Goal: Task Accomplishment & Management: Use online tool/utility

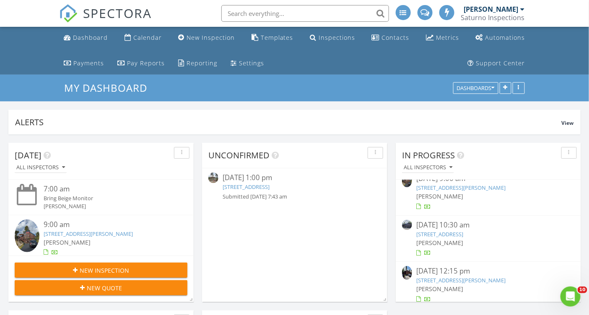
scroll to position [16, 0]
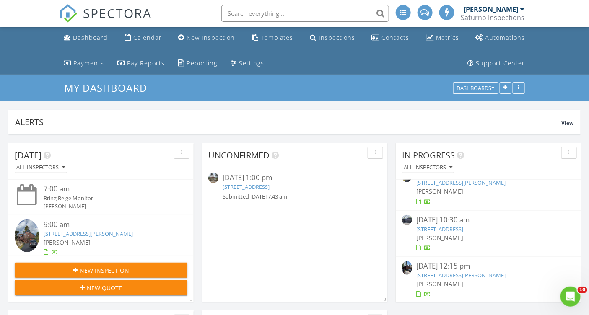
click at [463, 228] on link "12391 Stockholm Way, Truckee, CA 96161" at bounding box center [439, 229] width 47 height 8
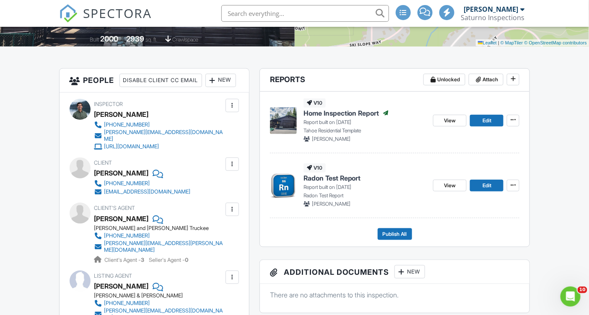
scroll to position [205, 0]
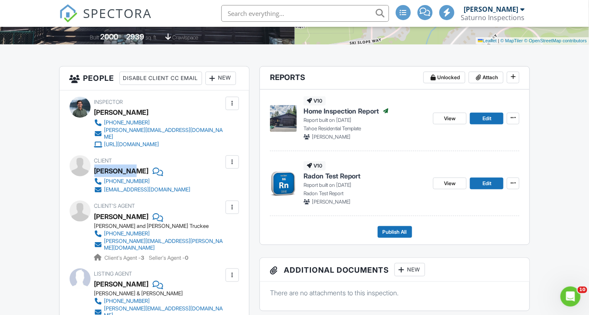
drag, startPoint x: 95, startPoint y: 182, endPoint x: 130, endPoint y: 184, distance: 35.6
click at [130, 177] on div "[PERSON_NAME]" at bounding box center [121, 171] width 54 height 13
copy div "Jan Rogers"
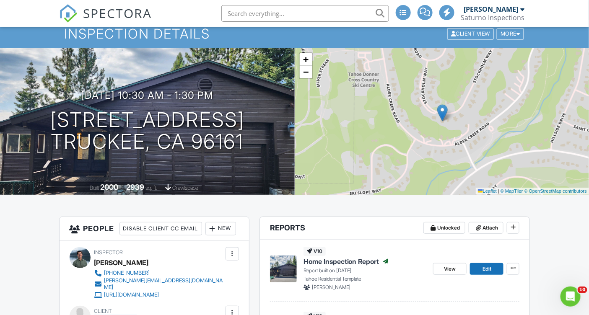
scroll to position [54, 0]
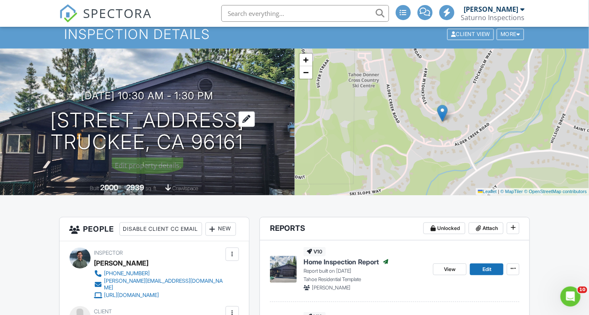
click at [168, 117] on h1 "12391 Stockholm Way Truckee, CA 96161" at bounding box center [147, 131] width 194 height 44
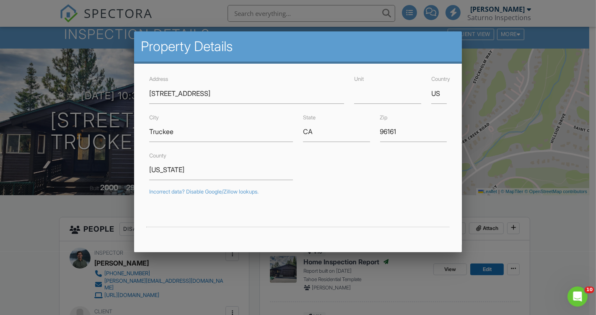
click at [481, 202] on div at bounding box center [298, 155] width 596 height 394
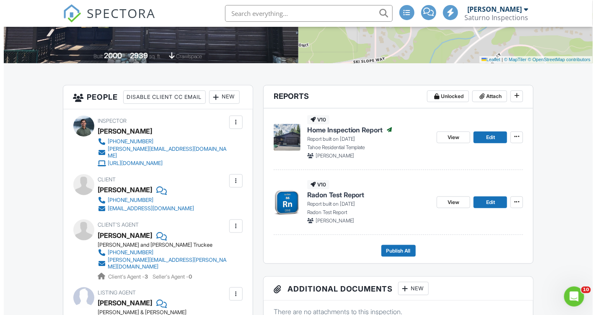
scroll to position [227, 0]
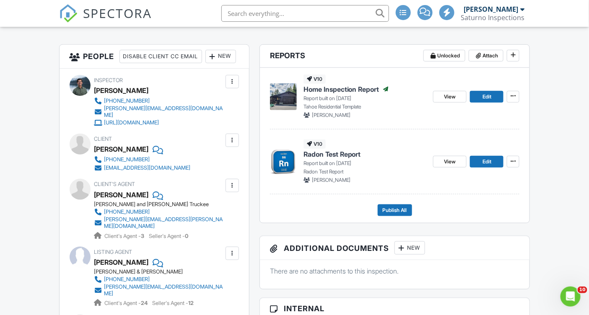
click at [415, 243] on div "New" at bounding box center [409, 247] width 31 height 13
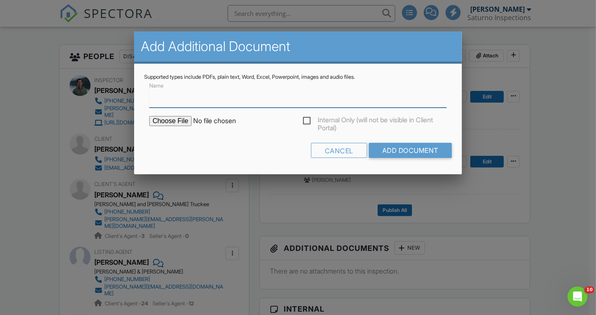
click at [211, 96] on input "Name" at bounding box center [298, 97] width 298 height 21
type input "Radon Test Data"
click at [187, 119] on input "file" at bounding box center [220, 121] width 142 height 10
type input "C:\fakepath\20250827_12391 Stockholm Way_Radon.pdf"
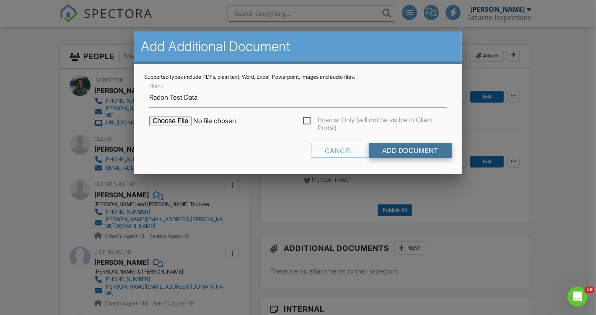
click at [398, 150] on input "Add Document" at bounding box center [410, 150] width 83 height 15
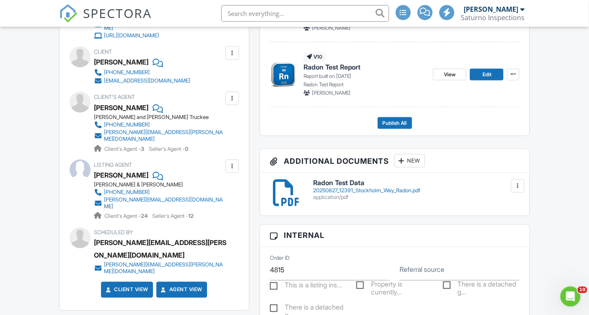
scroll to position [269, 0]
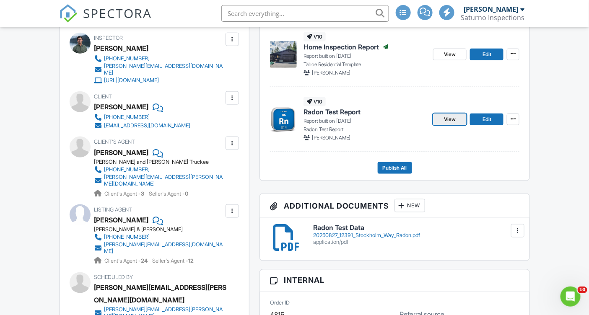
click at [455, 119] on span "View" at bounding box center [450, 119] width 12 height 8
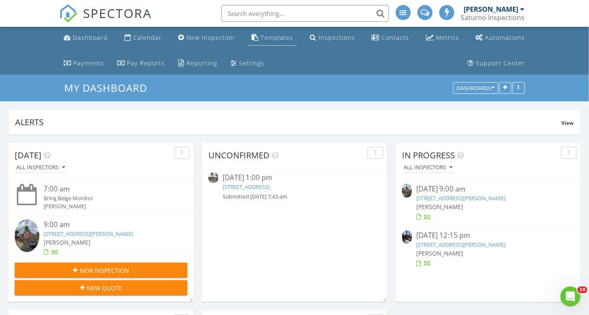
click at [272, 39] on div "Templates" at bounding box center [277, 38] width 33 height 8
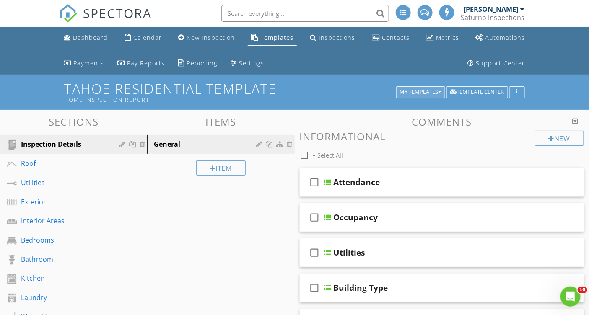
click at [435, 89] on div "My Templates" at bounding box center [420, 92] width 41 height 6
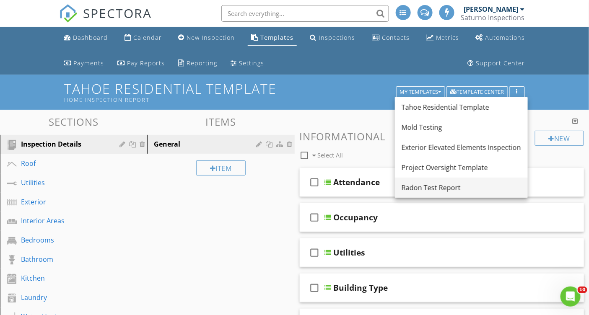
click at [434, 188] on div "Radon Test Report" at bounding box center [460, 188] width 119 height 10
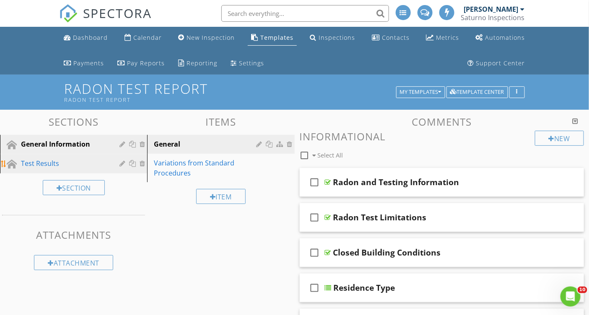
click at [68, 160] on div "Test Results" at bounding box center [64, 163] width 86 height 10
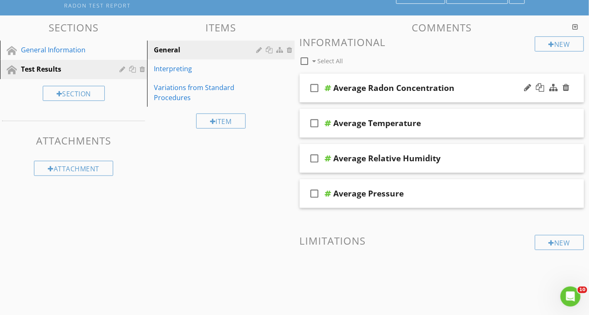
scroll to position [95, 0]
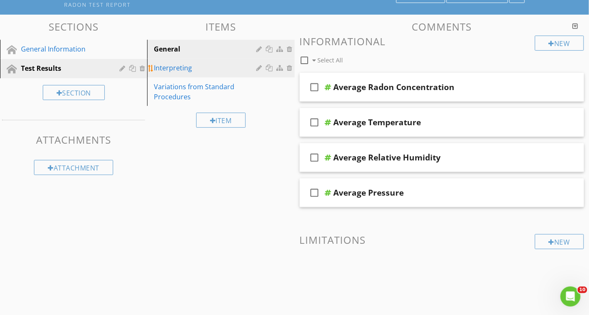
click at [202, 64] on div "Interpreting" at bounding box center [206, 68] width 105 height 10
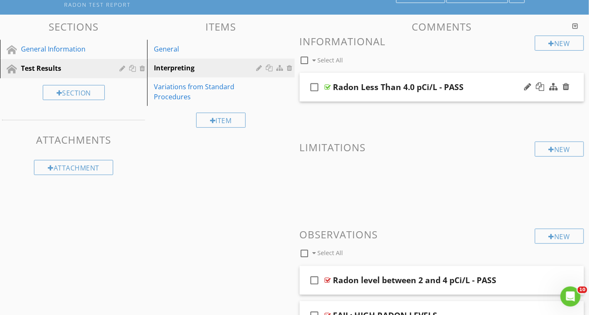
click at [360, 96] on div "check_box_outline_blank Radon Less Than 4.0 pCi/L - PASS" at bounding box center [442, 87] width 285 height 29
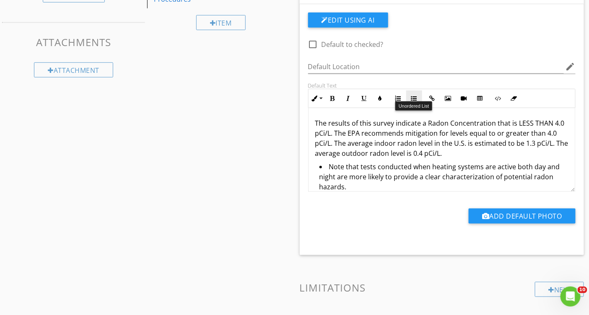
scroll to position [194, 0]
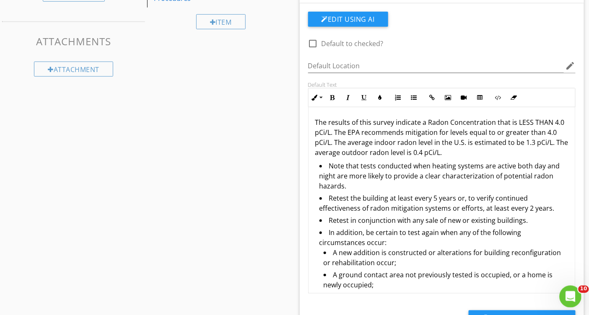
drag, startPoint x: 1131, startPoint y: 471, endPoint x: 574, endPoint y: 290, distance: 585.4
click at [328, 251] on li "A new addition is constructed or alterations for building reconfiguration or re…" at bounding box center [445, 259] width 245 height 22
click at [396, 96] on icon "button" at bounding box center [398, 98] width 6 height 6
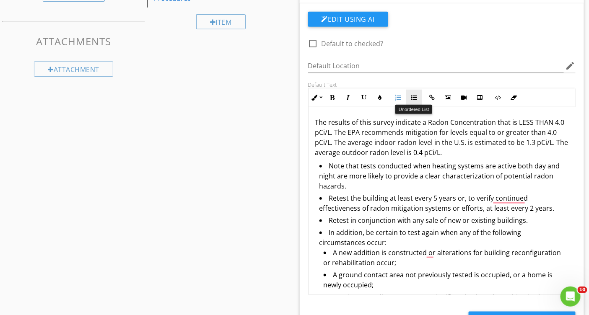
click at [415, 98] on icon "button" at bounding box center [414, 98] width 6 height 6
click at [396, 99] on icon "button" at bounding box center [398, 98] width 6 height 6
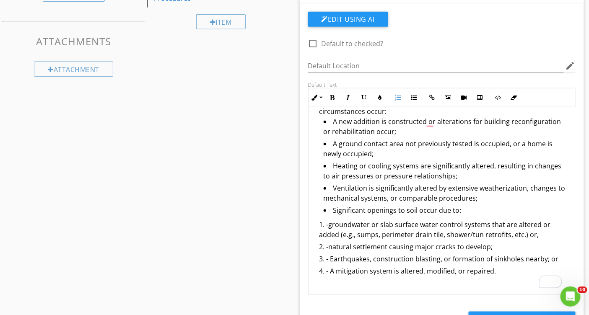
scroll to position [131, 0]
click at [332, 223] on li "-groundwater or slab surface water control systems that are altered or added (e…" at bounding box center [443, 231] width 249 height 22
click at [400, 97] on icon "button" at bounding box center [398, 98] width 6 height 6
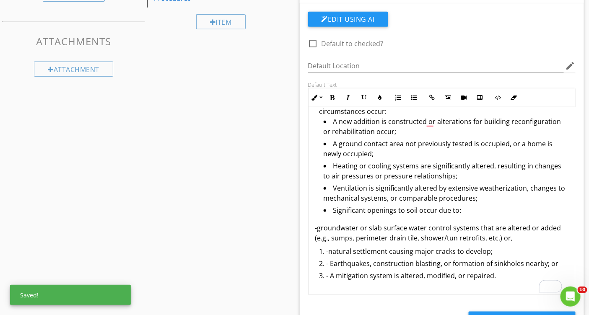
click at [329, 252] on li "-natural settlement causing major cracks to develop;" at bounding box center [443, 252] width 249 height 12
click at [397, 97] on icon "button" at bounding box center [398, 98] width 6 height 6
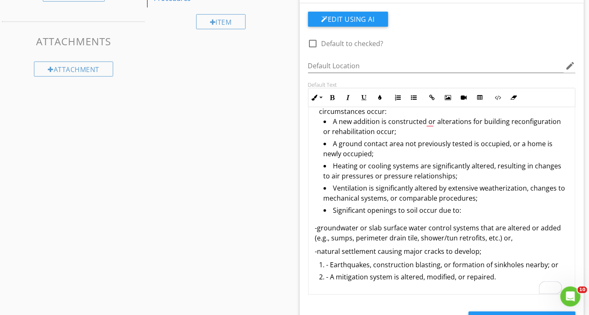
click at [329, 261] on li "- Earthquakes, construction blasting, or formation of sinkholes nearby; or" at bounding box center [443, 266] width 249 height 12
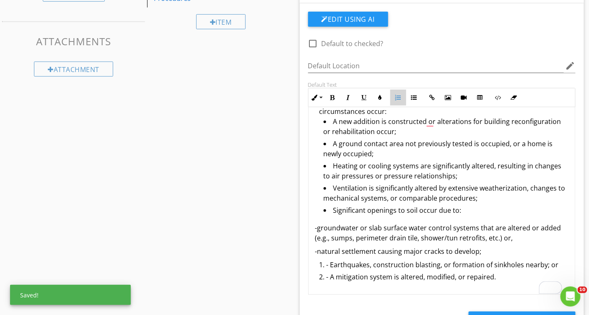
click at [398, 91] on button "Ordered List" at bounding box center [398, 98] width 16 height 16
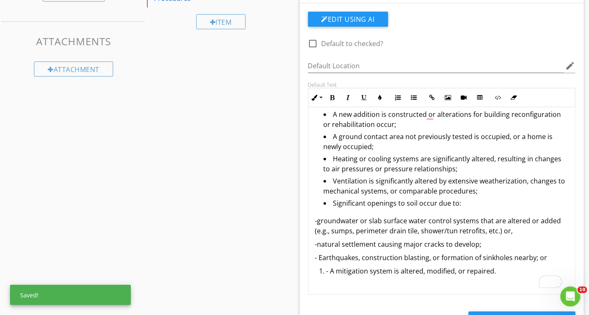
click at [335, 278] on li "- A mitigation system is altered, modified, or repaired." at bounding box center [443, 272] width 249 height 12
click at [398, 97] on icon "button" at bounding box center [398, 98] width 6 height 6
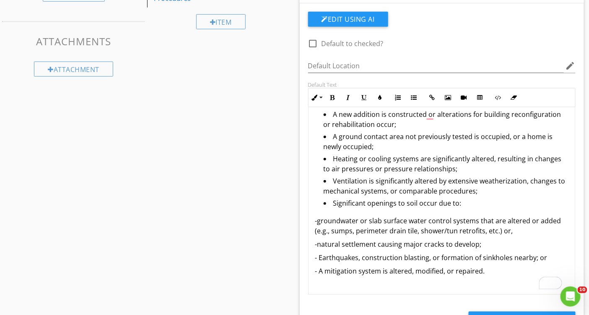
click at [382, 210] on li "In addition, be certain to test again when any of the following circumstances o…" at bounding box center [443, 150] width 249 height 123
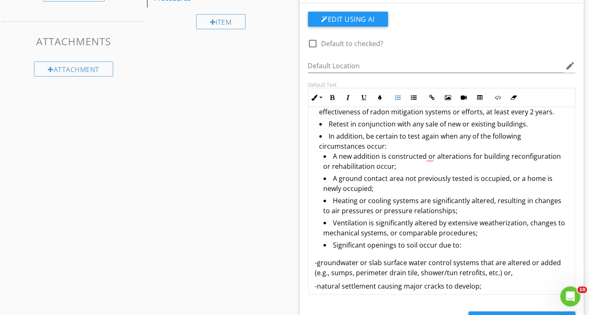
scroll to position [75, 0]
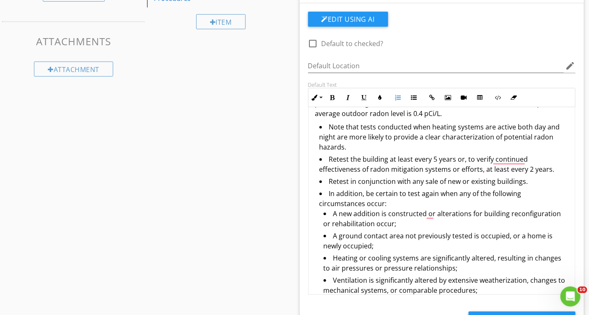
click at [267, 151] on div "Sections General Information Test Results Section Attachments Attachment Items …" at bounding box center [294, 276] width 589 height 720
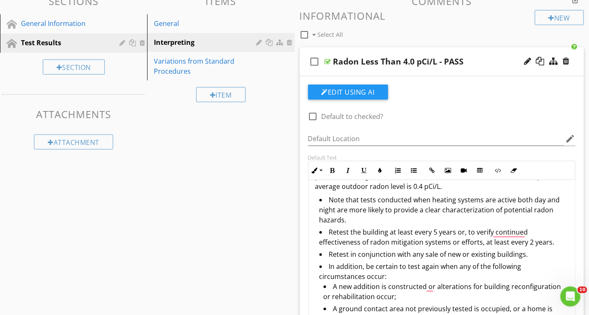
click at [541, 62] on div at bounding box center [540, 61] width 8 height 8
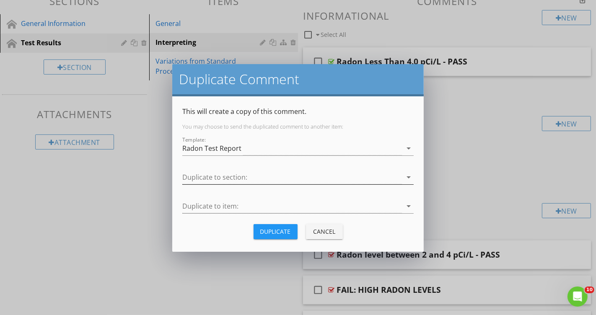
click at [259, 180] on div at bounding box center [292, 178] width 220 height 14
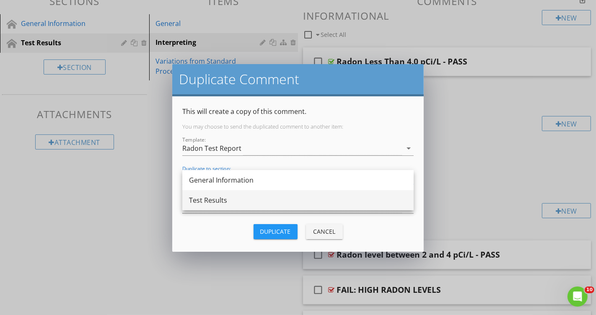
click at [236, 198] on div "Test Results" at bounding box center [298, 200] width 218 height 10
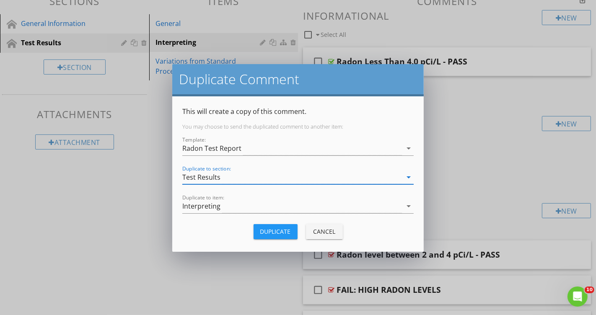
click at [279, 233] on div "Duplicate" at bounding box center [275, 231] width 31 height 9
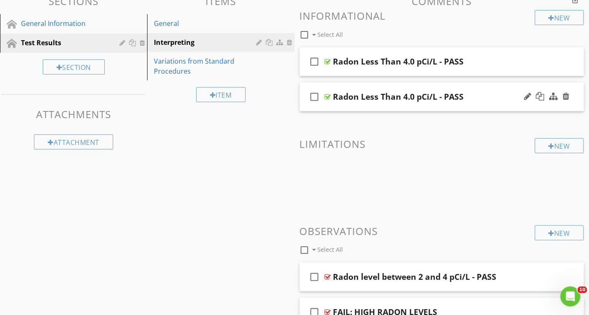
click at [523, 96] on div at bounding box center [546, 97] width 49 height 20
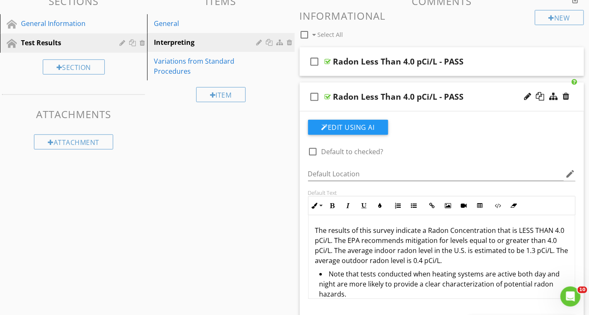
click at [468, 93] on div "Radon Less Than 4.0 pCi/L - PASS" at bounding box center [433, 97] width 201 height 10
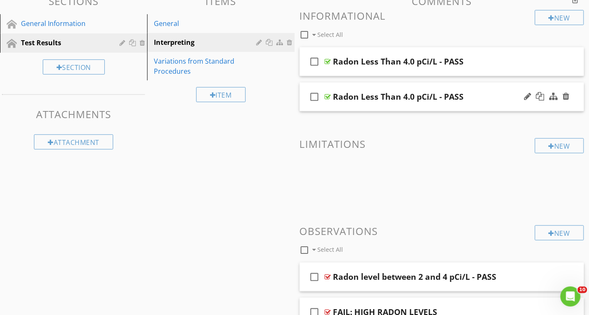
click at [467, 94] on div "Radon Less Than 4.0 pCi/L - PASS" at bounding box center [433, 97] width 201 height 10
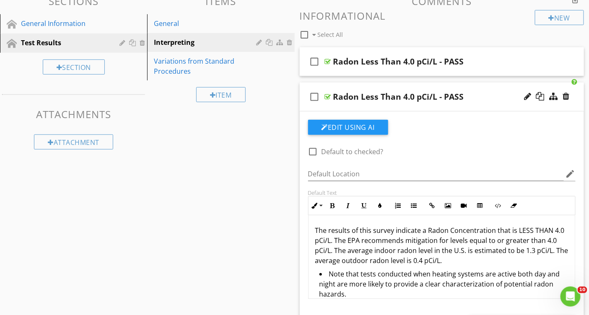
click at [458, 93] on div "Radon Less Than 4.0 pCi/L - PASS" at bounding box center [398, 97] width 131 height 10
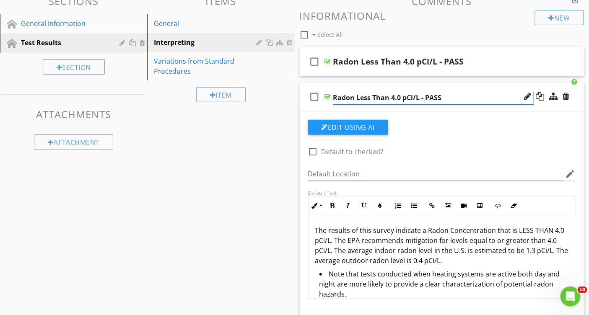
click at [458, 93] on input "Radon Less Than 4.0 pCi/L - PASS" at bounding box center [433, 98] width 201 height 14
type input "Radon Less Than 4.0 pCi/L - PASS TEST"
click at [345, 125] on button "Edit Using AI" at bounding box center [348, 127] width 80 height 15
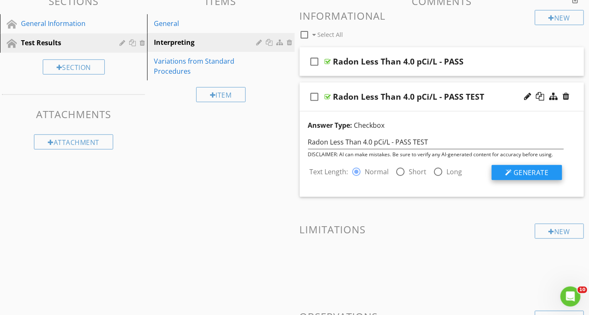
click at [513, 169] on button "Generate" at bounding box center [527, 172] width 70 height 15
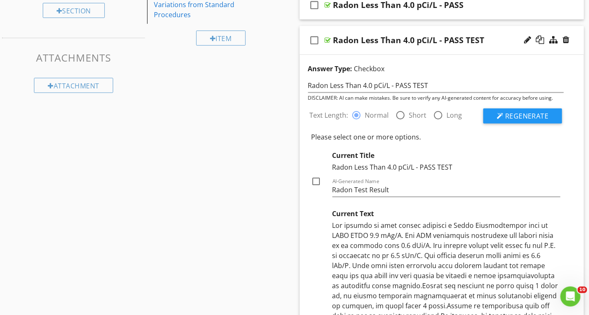
scroll to position [178, 0]
click at [515, 115] on span "Regenerate" at bounding box center [527, 115] width 44 height 9
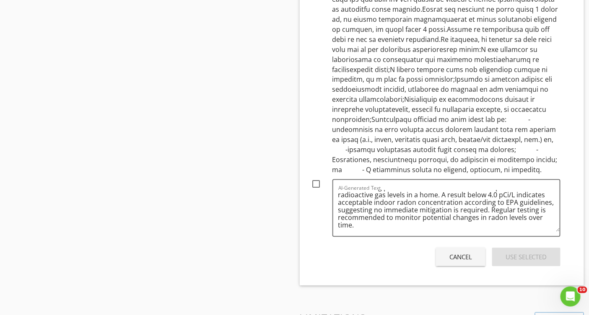
scroll to position [0, 0]
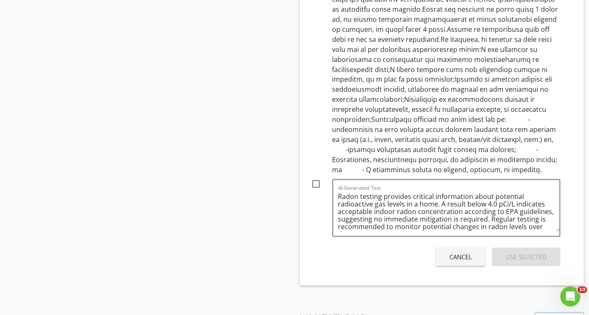
click at [461, 253] on div "Cancel" at bounding box center [460, 258] width 23 height 10
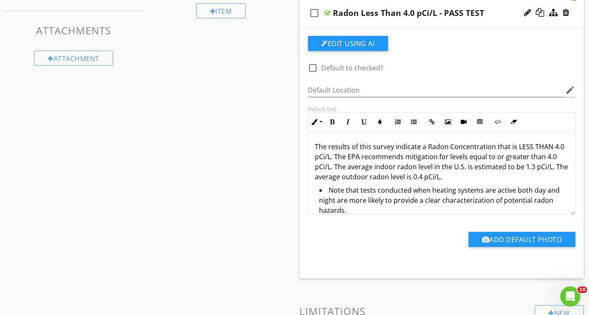
scroll to position [50, 0]
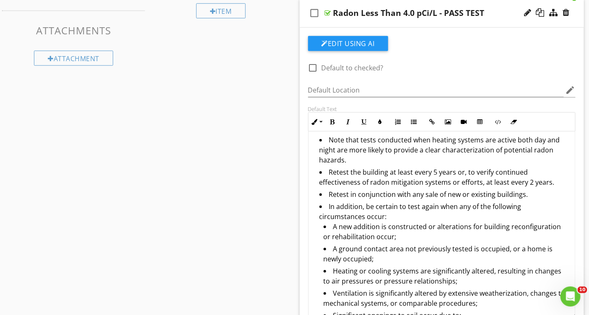
drag, startPoint x: 572, startPoint y: 212, endPoint x: 575, endPoint y: 315, distance: 103.5
click at [575, 315] on div "The results of this survey indicate a Radon Concentration that is LESS THAN 4.0…" at bounding box center [442, 225] width 268 height 187
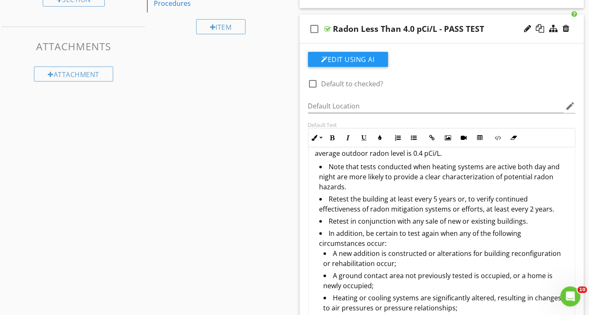
scroll to position [40, 0]
click at [331, 251] on li "A new addition is constructed or alterations for building reconfiguration or re…" at bounding box center [445, 259] width 245 height 22
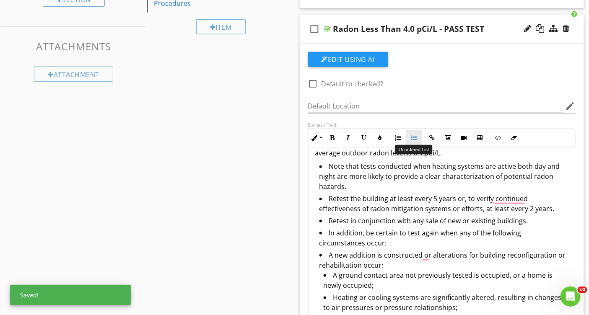
click at [413, 136] on icon "button" at bounding box center [414, 138] width 6 height 6
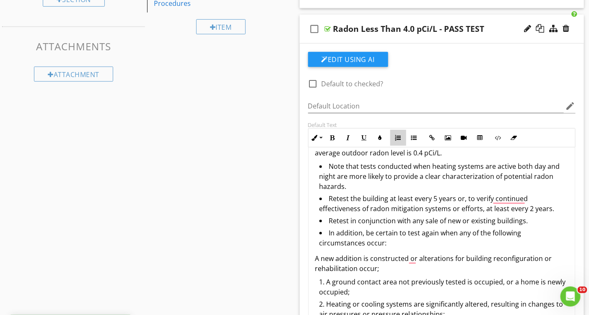
click at [398, 137] on icon "button" at bounding box center [398, 138] width 6 height 6
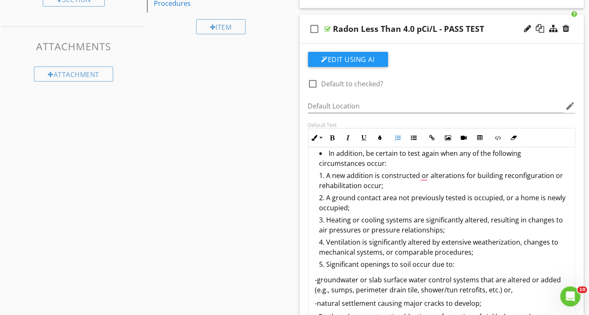
scroll to position [87, 0]
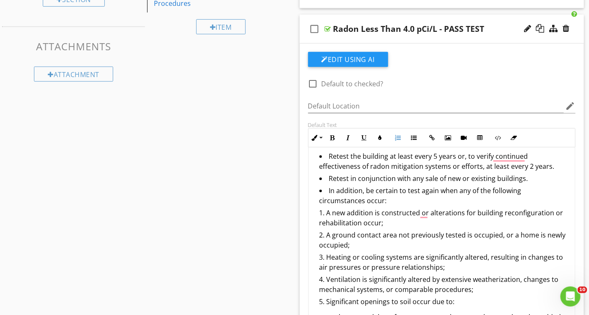
click at [318, 210] on ol "A new addition is constructed or alterations for building reconfiguration or re…" at bounding box center [442, 258] width 254 height 101
click at [326, 211] on li "A new addition is constructed or alterations for building reconfiguration or re…" at bounding box center [443, 219] width 249 height 22
click at [330, 211] on li "A new addition is constructed or alterations for building reconfiguration or re…" at bounding box center [443, 219] width 249 height 22
click at [328, 233] on li "A ground contact area not previously tested is occupied, or a home is newly occ…" at bounding box center [443, 241] width 249 height 22
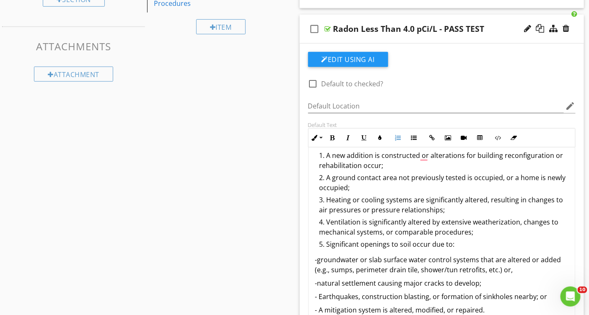
scroll to position [140, 0]
click at [338, 257] on p "-groundwater or slab surface water control systems that are altered or added (e…" at bounding box center [442, 264] width 254 height 20
click at [338, 283] on p "-natural settlement causing major cracks to develop;" at bounding box center [442, 282] width 254 height 10
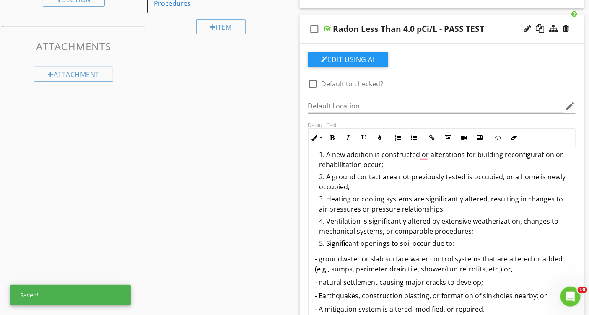
click at [341, 296] on p "- Earthquakes, construction blasting, or formation of sinkholes nearby; or" at bounding box center [442, 296] width 254 height 10
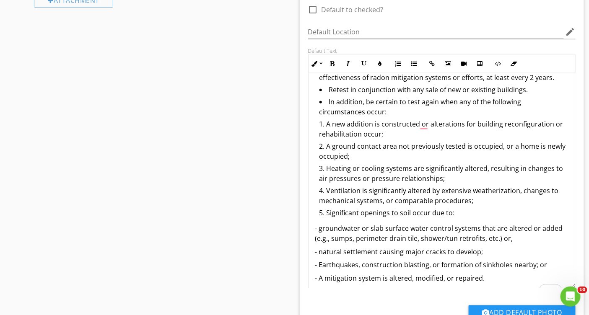
scroll to position [84, 0]
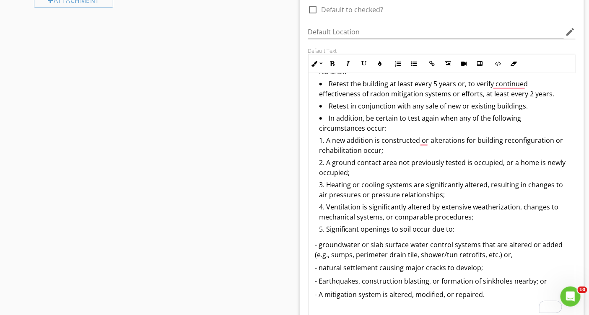
drag, startPoint x: 572, startPoint y: 254, endPoint x: 572, endPoint y: 315, distance: 60.3
click at [572, 315] on div "The results of this survey indicate a Radon Concentration that is LESS THAN 4.0…" at bounding box center [442, 196] width 268 height 247
click at [340, 242] on p "- groundwater or slab surface water control systems that are altered or added (…" at bounding box center [442, 250] width 254 height 20
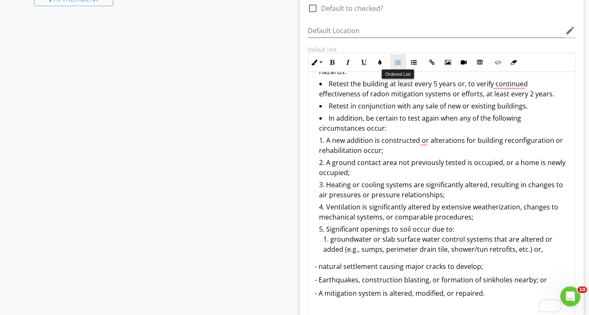
click at [400, 62] on icon "button" at bounding box center [398, 63] width 6 height 6
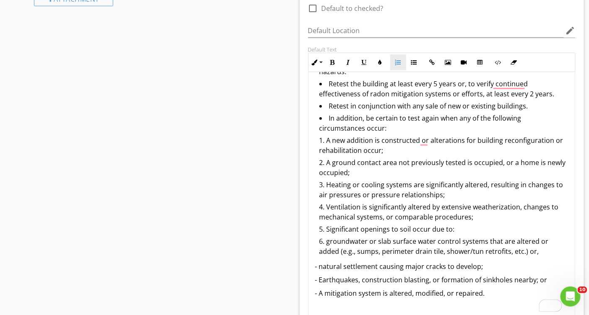
click at [400, 62] on icon "button" at bounding box center [398, 63] width 6 height 6
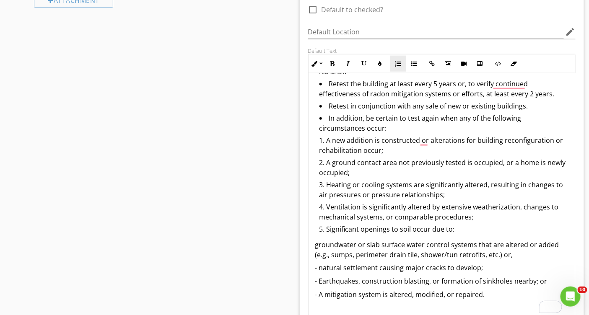
click at [400, 62] on icon "button" at bounding box center [398, 64] width 6 height 6
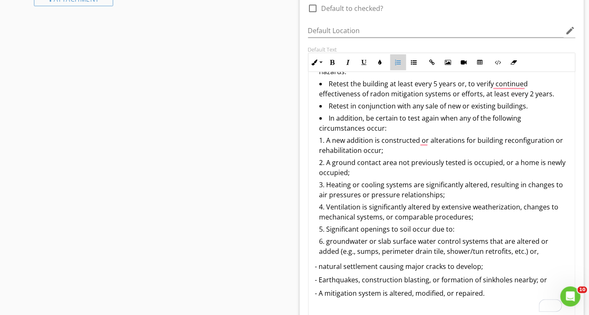
click at [400, 62] on icon "button" at bounding box center [398, 63] width 6 height 6
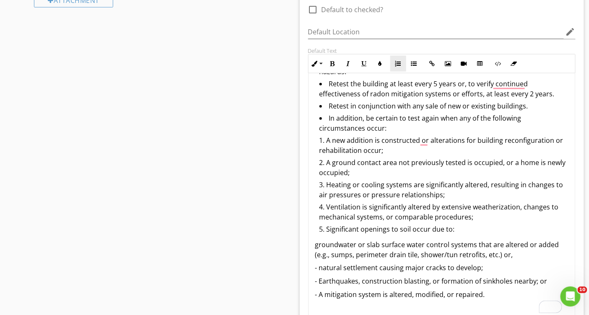
click at [400, 62] on icon "button" at bounding box center [398, 64] width 6 height 6
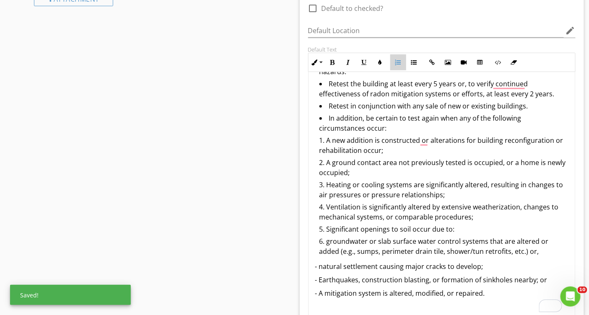
click at [398, 64] on button "Ordered List" at bounding box center [398, 62] width 16 height 16
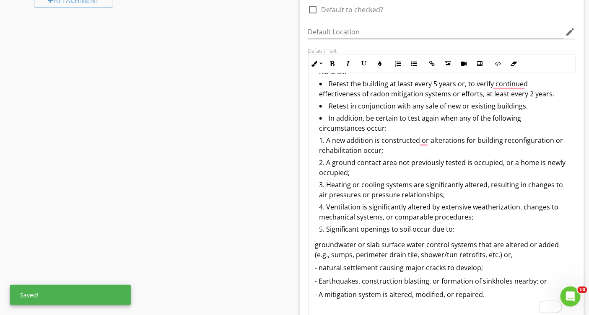
click at [315, 245] on p "groundwater or slab surface water control systems that are altered or added (e.…" at bounding box center [442, 250] width 254 height 20
click at [341, 268] on p "- natural settlement causing major cracks to develop;" at bounding box center [442, 268] width 254 height 10
click at [341, 281] on p "- Earthquakes, construction blasting, or formation of sinkholes nearby; or" at bounding box center [442, 282] width 254 height 10
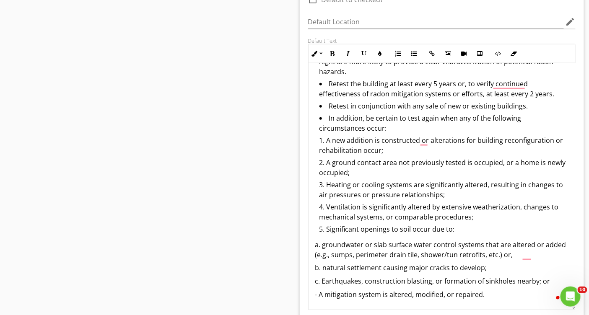
click at [341, 244] on p "a. groundwater or slab surface water control systems that are altered or added …" at bounding box center [442, 250] width 254 height 20
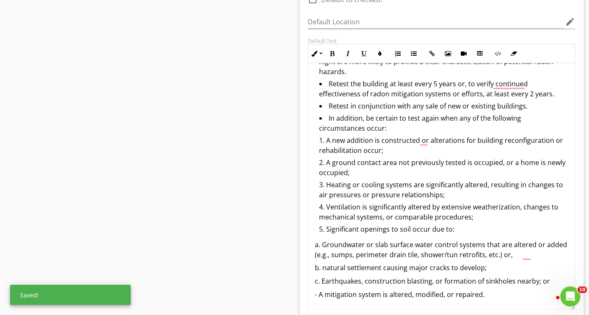
click at [339, 268] on p "b. natural settlement causing major cracks to develop;" at bounding box center [442, 268] width 254 height 10
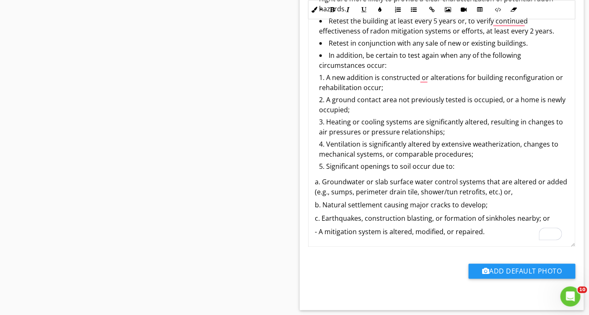
click at [341, 233] on p "- A mitigation system is altered, modified, or repaired." at bounding box center [442, 232] width 254 height 10
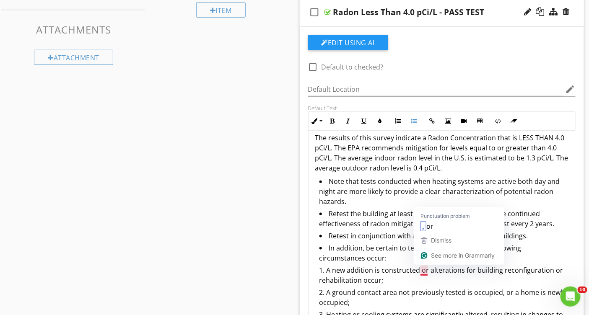
click at [425, 280] on li "A new addition is constructed or alterations for building reconfiguration or re…" at bounding box center [443, 276] width 249 height 22
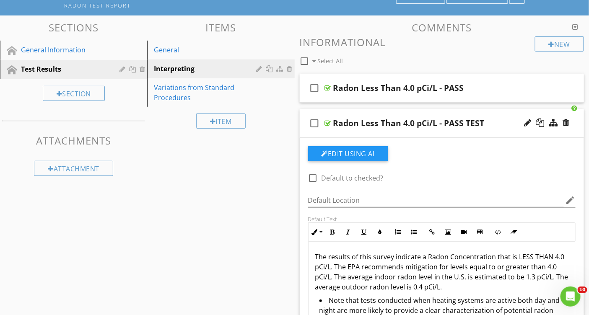
click at [466, 120] on div "Radon Less Than 4.0 pCi/L - PASS TEST" at bounding box center [408, 123] width 151 height 10
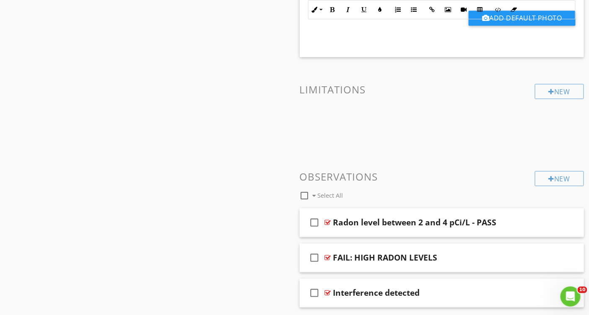
scroll to position [615, 0]
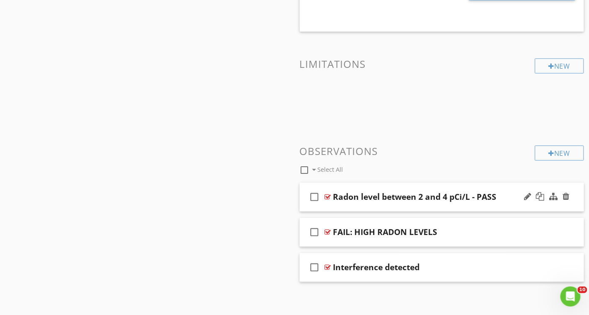
click at [422, 185] on div "check_box_outline_blank Radon level between 2 and 4 pCi/L - PASS" at bounding box center [442, 197] width 285 height 29
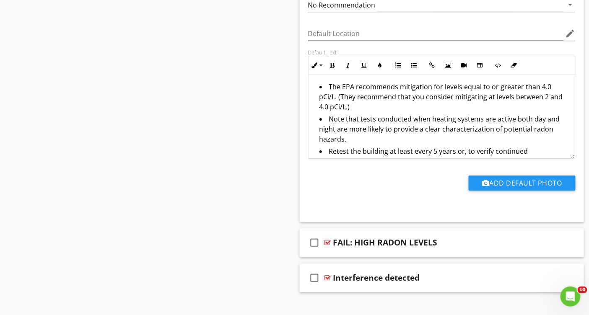
scroll to position [887, 0]
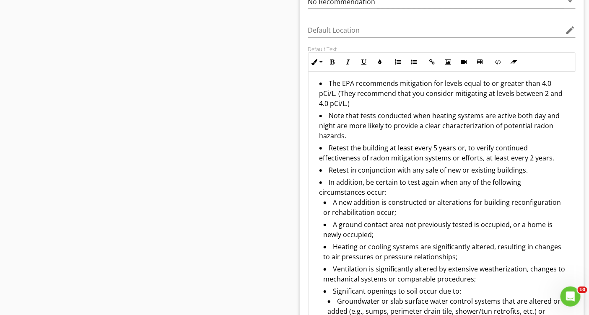
drag, startPoint x: 572, startPoint y: 149, endPoint x: 585, endPoint y: 315, distance: 166.4
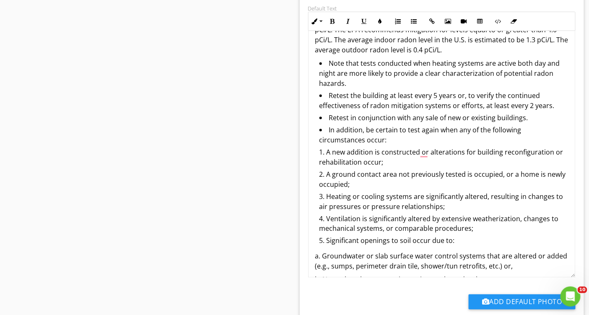
scroll to position [38, 0]
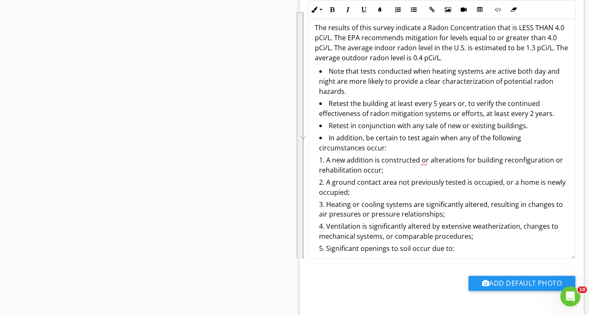
drag, startPoint x: 504, startPoint y: 241, endPoint x: 312, endPoint y: 72, distance: 255.9
click at [312, 72] on div "The results of this survey indicate a Radon Concentration that is LESS THAN 4.0…" at bounding box center [441, 171] width 267 height 317
copy div "Note that tests conducted when heating systems are active both day and night ar…"
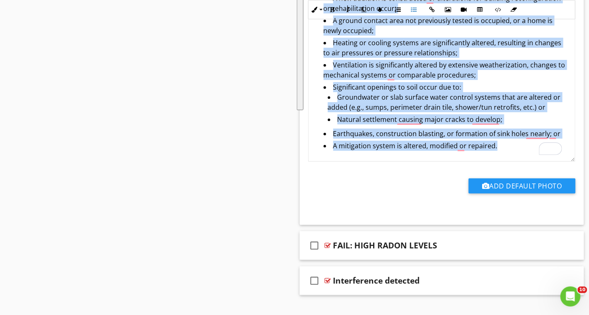
drag, startPoint x: 326, startPoint y: 173, endPoint x: 507, endPoint y: 155, distance: 181.5
click at [507, 155] on div "The EPA recommends mitigation for levels equal to or greater than 4.0 pCi/L. (T…" at bounding box center [441, 15] width 267 height 294
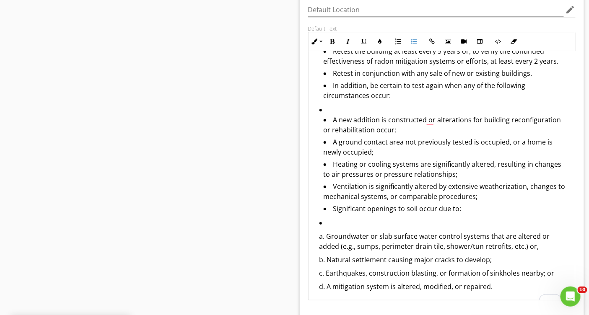
click at [328, 107] on li "A new addition is constructed or alterations for building reconfiguration or re…" at bounding box center [443, 161] width 249 height 113
click at [414, 39] on icon "button" at bounding box center [414, 42] width 6 height 6
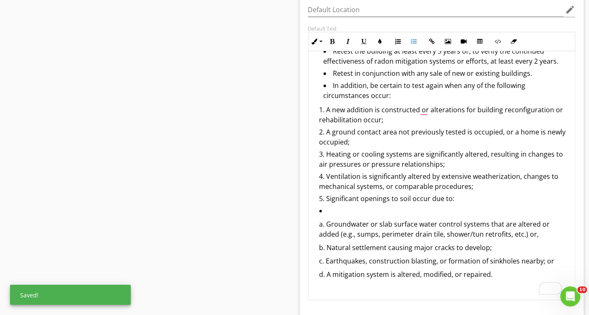
click at [315, 106] on ol "A new addition is constructed or alterations for building reconfiguration or re…" at bounding box center [442, 155] width 254 height 101
click at [396, 93] on li "In addition, be certain to test again when any of the following circumstances o…" at bounding box center [445, 91] width 245 height 22
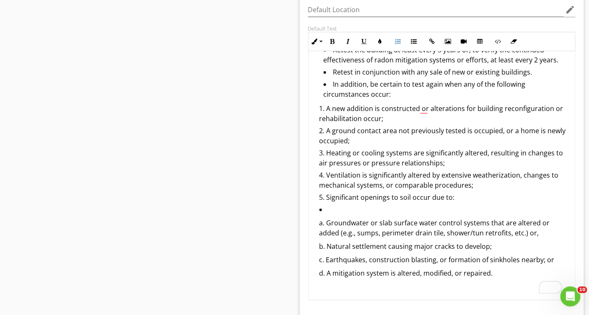
click at [325, 206] on li "a. Groundwater or slab surface water control systems that are altered or added …" at bounding box center [443, 243] width 249 height 79
click at [326, 210] on li "a. Groundwater or slab surface water control systems that are altered or added …" at bounding box center [443, 243] width 249 height 79
click at [413, 39] on icon "button" at bounding box center [414, 42] width 6 height 6
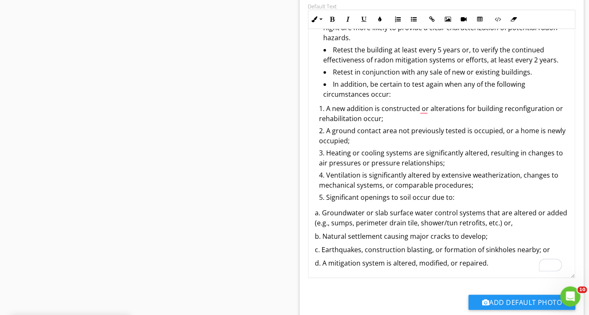
scroll to position [0, 0]
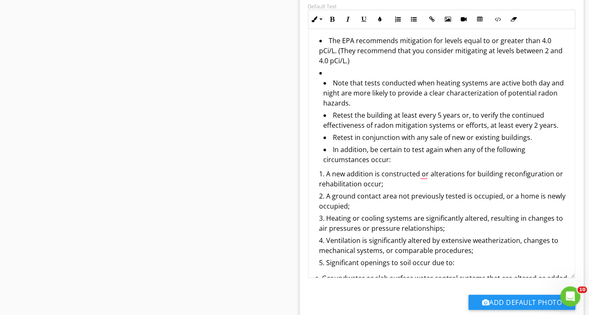
click at [329, 70] on li "Note that tests conducted when heating systems are active both day and night ar…" at bounding box center [443, 118] width 249 height 101
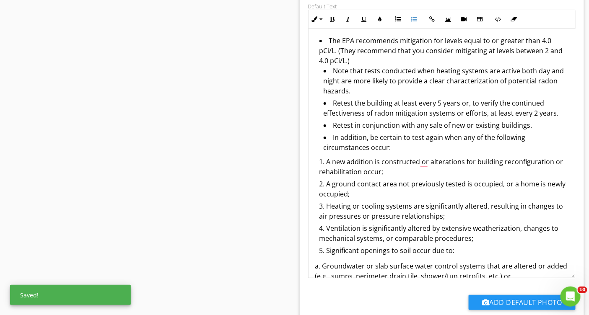
click at [327, 40] on li "The EPA recommends mitigation for levels equal to or greater than 4.0 pCi/L. (T…" at bounding box center [443, 96] width 249 height 121
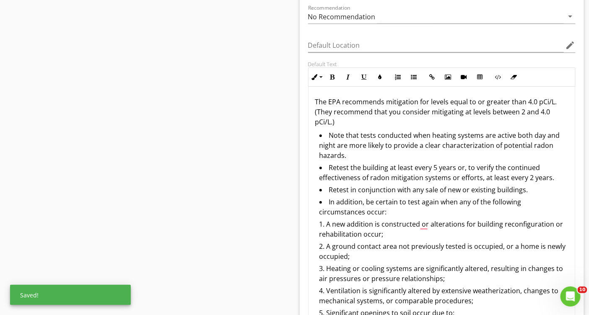
scroll to position [872, 0]
click at [412, 75] on icon "button" at bounding box center [414, 78] width 6 height 6
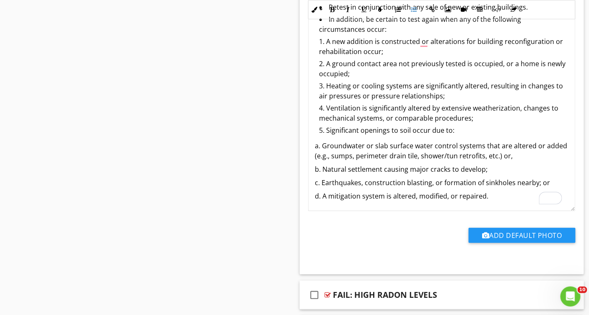
scroll to position [1059, 0]
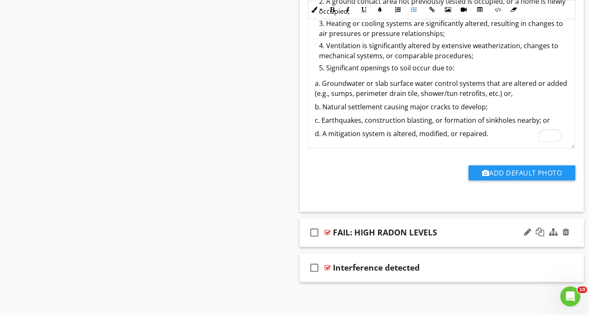
click at [406, 236] on div "check_box_outline_blank FAIL: HIGH RADON LEVELS" at bounding box center [442, 232] width 285 height 29
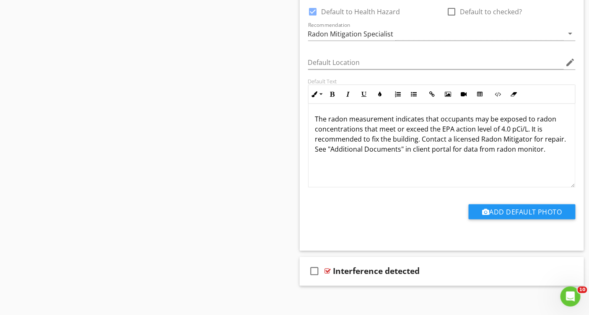
scroll to position [0, 0]
click at [393, 273] on div "Interference detected" at bounding box center [376, 272] width 87 height 10
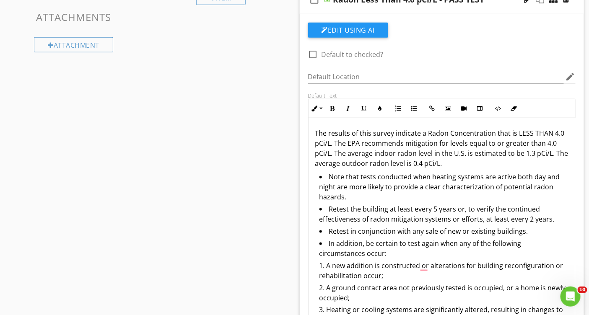
scroll to position [164, 0]
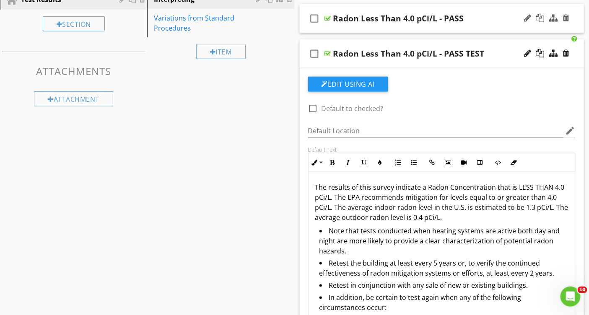
click at [414, 29] on div "check_box_outline_blank Radon Less Than 4.0 pCi/L - PASS" at bounding box center [442, 18] width 285 height 29
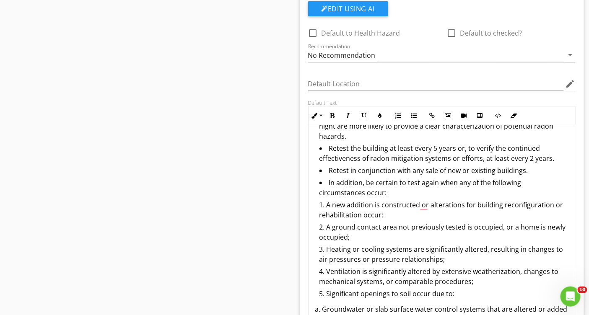
scroll to position [0, 0]
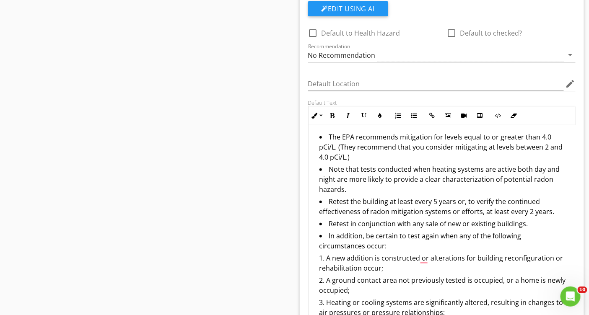
click at [328, 135] on li "The EPA recommends mitigation for levels equal to or greater than 4.0 pCi/L. (T…" at bounding box center [443, 148] width 249 height 32
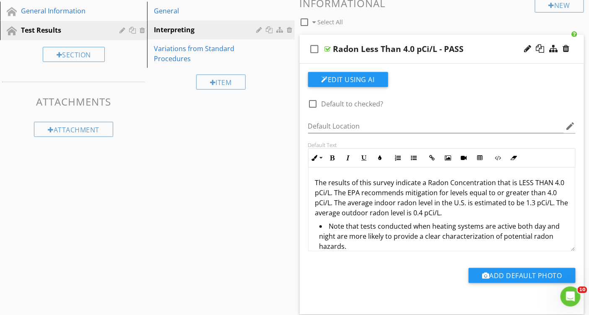
scroll to position [125, 0]
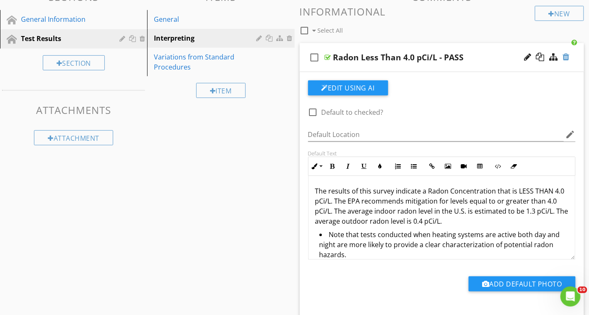
click at [567, 56] on div at bounding box center [566, 57] width 7 height 8
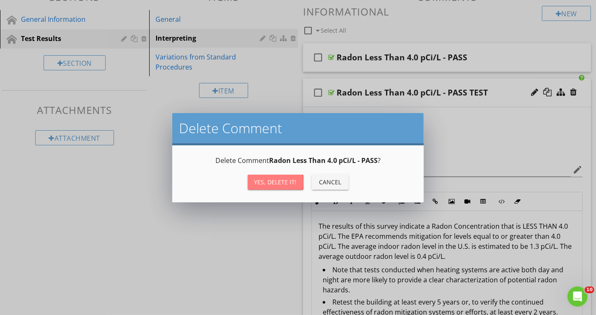
click at [277, 183] on div "Yes, Delete it!" at bounding box center [275, 182] width 42 height 9
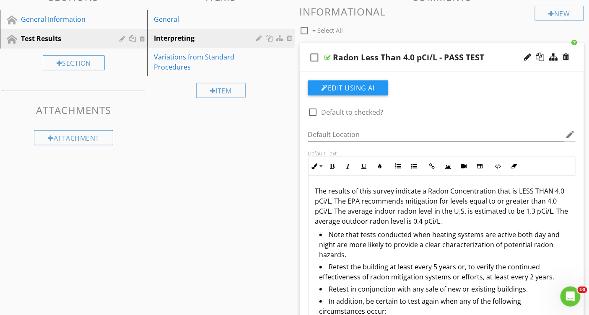
click at [480, 54] on div "Radon Less Than 4.0 pCi/L - PASS TEST" at bounding box center [408, 57] width 151 height 10
click at [467, 59] on input "Radon Less Than 4.0 pCi/L - PASS TEST" at bounding box center [433, 59] width 201 height 14
type input "Radon Less Than 4.0 pCi/L - PASS"
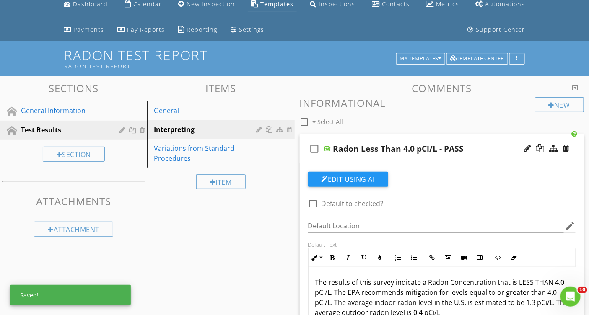
scroll to position [21, 0]
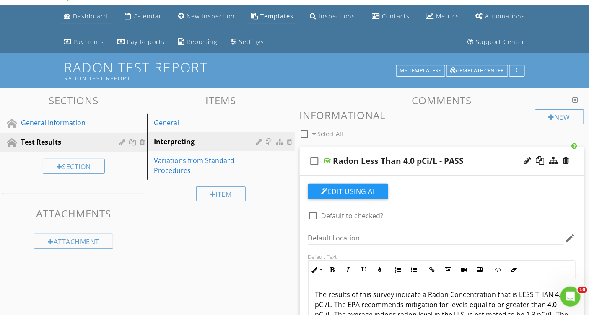
click at [89, 18] on div "Dashboard" at bounding box center [90, 16] width 35 height 8
